Goal: Use online tool/utility

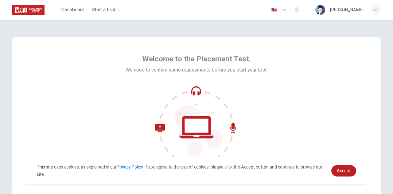
scroll to position [31, 0]
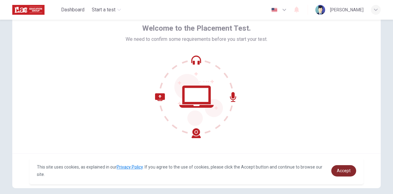
click at [343, 171] on span "Accept" at bounding box center [344, 170] width 14 height 5
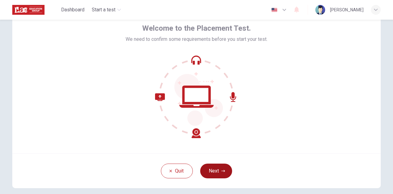
click at [223, 171] on icon "button" at bounding box center [223, 171] width 4 height 2
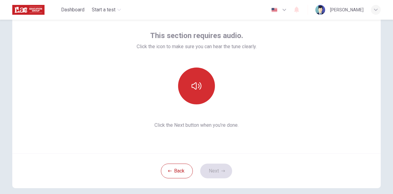
click at [198, 92] on button "button" at bounding box center [196, 86] width 37 height 37
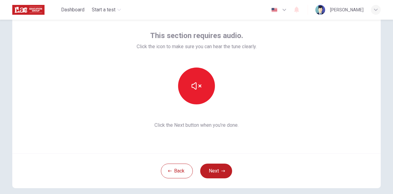
click at [238, 91] on div at bounding box center [197, 86] width 120 height 37
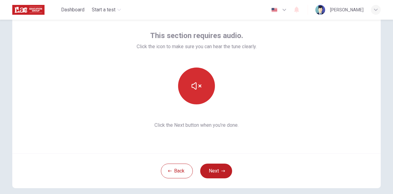
click at [201, 93] on button "button" at bounding box center [196, 86] width 37 height 37
click at [194, 91] on button "button" at bounding box center [196, 86] width 37 height 37
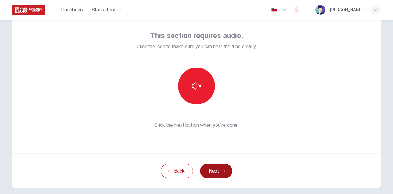
click at [216, 165] on button "Next" at bounding box center [216, 171] width 32 height 15
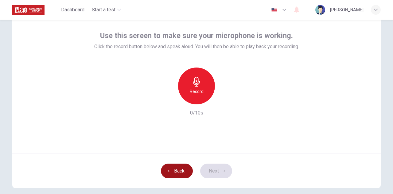
click at [177, 173] on button "Back" at bounding box center [177, 171] width 32 height 15
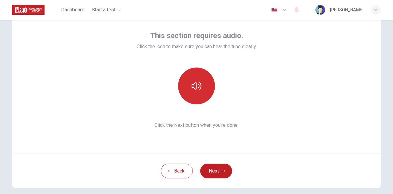
click at [209, 96] on button "button" at bounding box center [196, 86] width 37 height 37
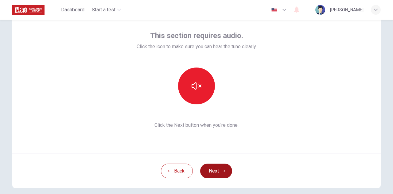
click at [219, 169] on button "Next" at bounding box center [216, 171] width 32 height 15
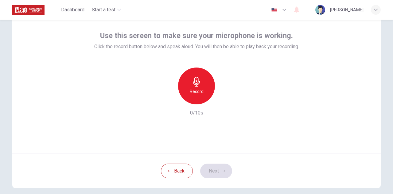
click at [204, 91] on div "Record" at bounding box center [196, 86] width 37 height 37
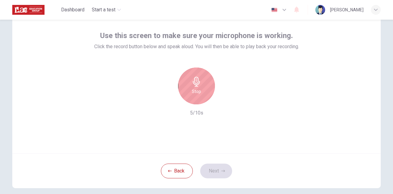
click at [205, 91] on div "Stop" at bounding box center [196, 86] width 37 height 37
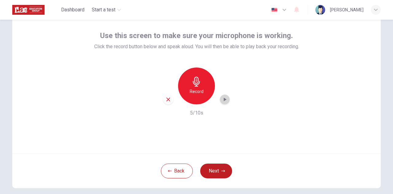
click at [222, 100] on icon "button" at bounding box center [225, 99] width 6 height 6
click at [219, 171] on button "Next" at bounding box center [216, 171] width 32 height 15
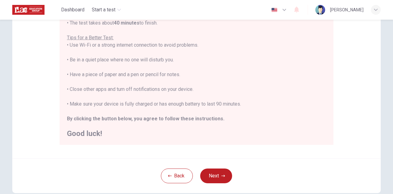
scroll to position [108, 0]
